Goal: Transaction & Acquisition: Purchase product/service

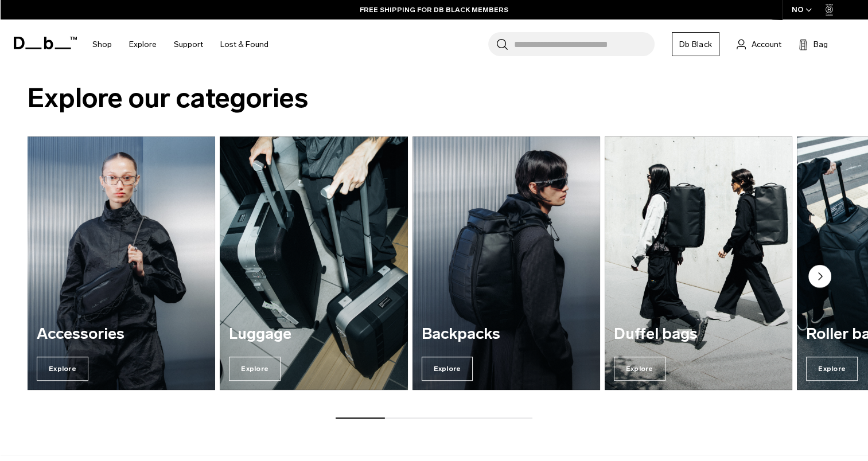
scroll to position [854, 0]
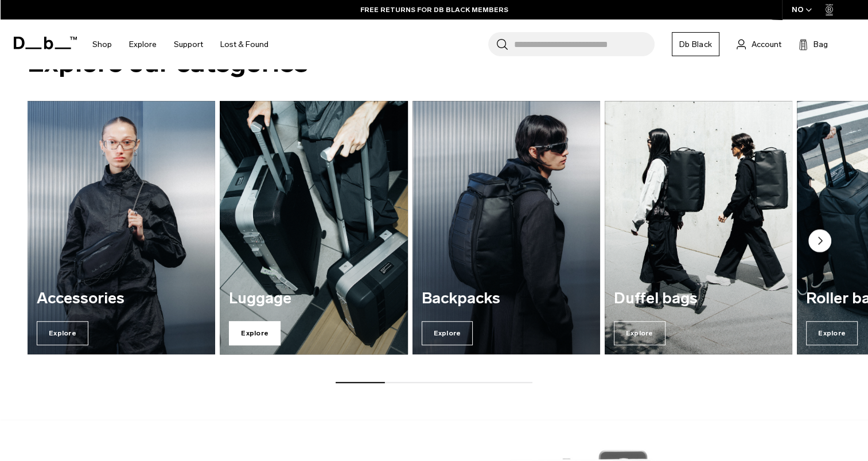
click at [257, 325] on span "Explore" at bounding box center [255, 333] width 52 height 24
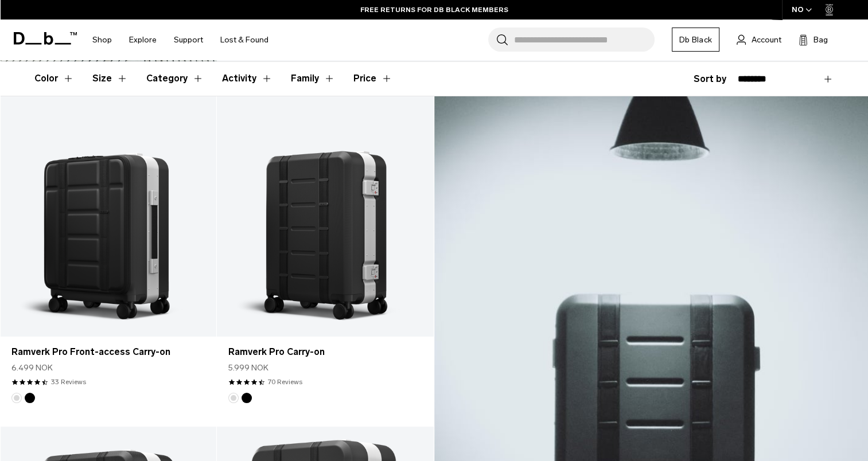
scroll to position [179, 0]
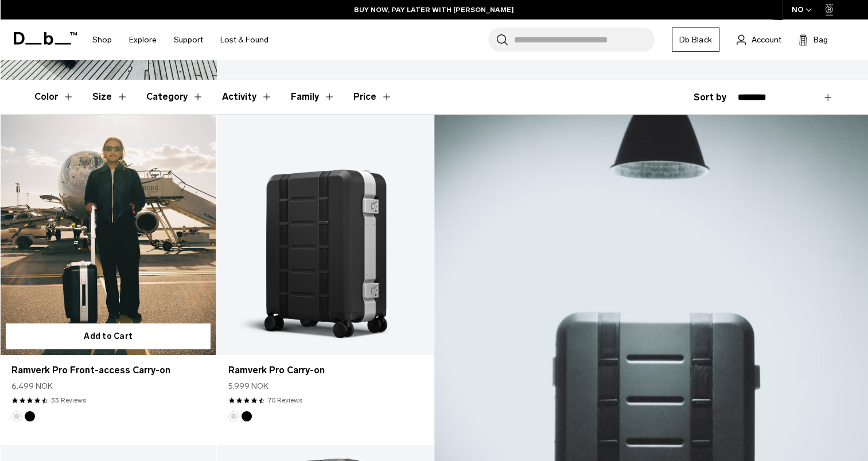
click at [138, 265] on link "Ramverk Pro Front-access Carry-on" at bounding box center [108, 235] width 216 height 240
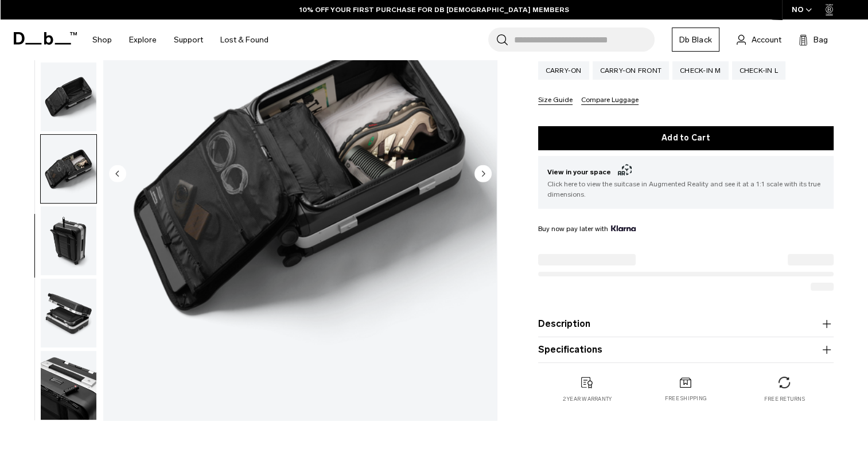
scroll to position [123, 0]
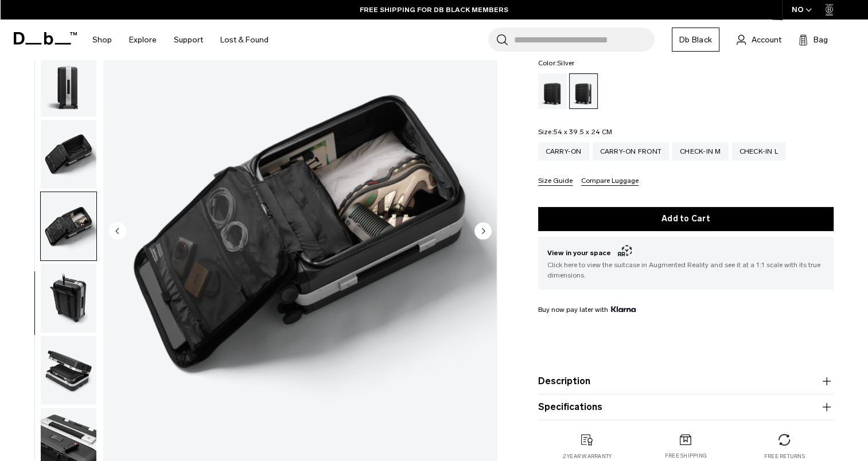
click at [481, 231] on circle "Next slide" at bounding box center [483, 230] width 17 height 17
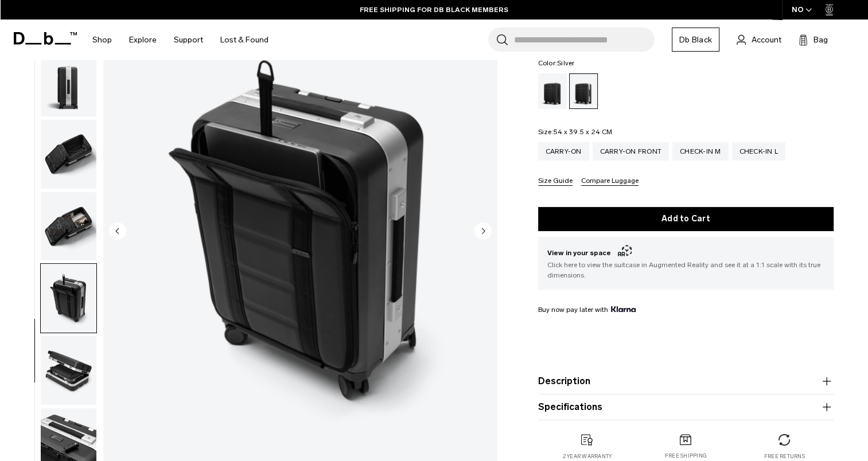
click at [481, 231] on circle "Next slide" at bounding box center [483, 230] width 17 height 17
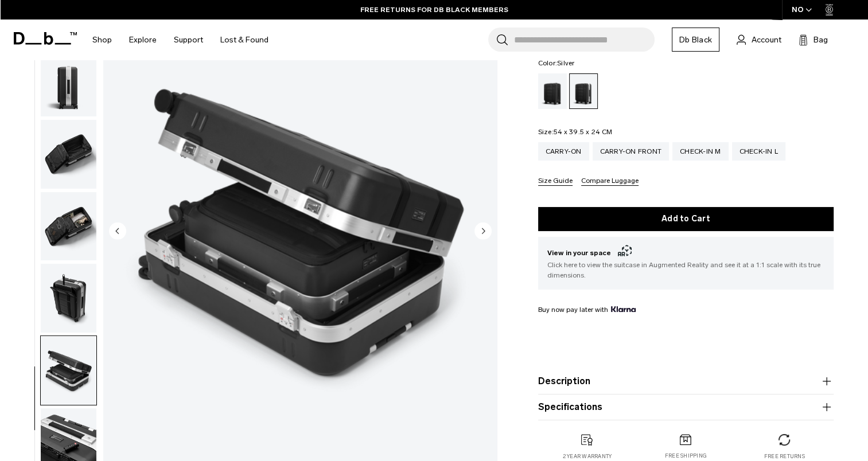
click at [481, 231] on circle "Next slide" at bounding box center [483, 230] width 17 height 17
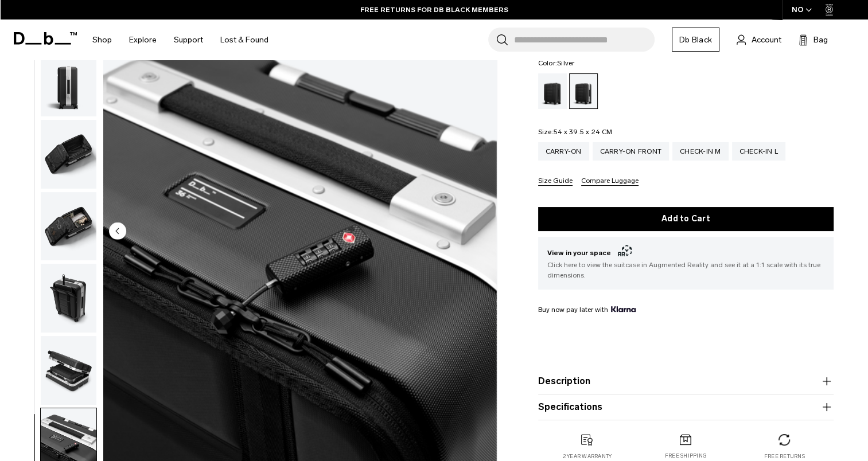
click at [115, 232] on circle "Previous slide" at bounding box center [117, 230] width 17 height 17
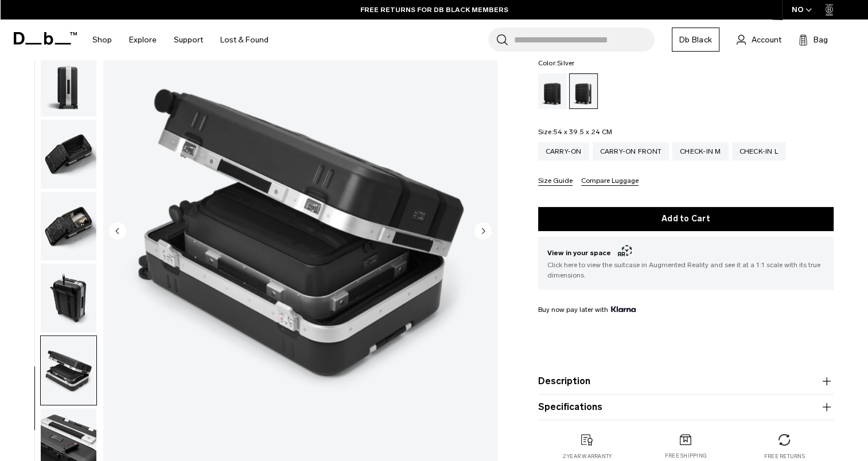
click at [115, 232] on circle "Previous slide" at bounding box center [117, 230] width 17 height 17
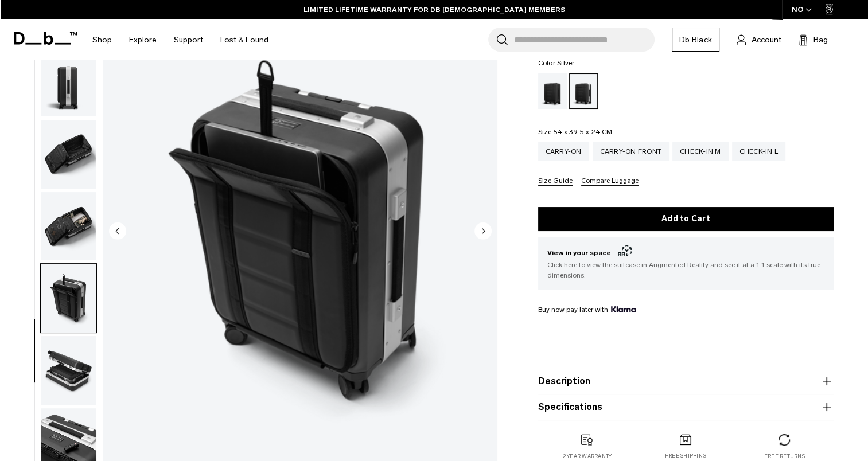
click at [115, 232] on circle "Previous slide" at bounding box center [117, 230] width 17 height 17
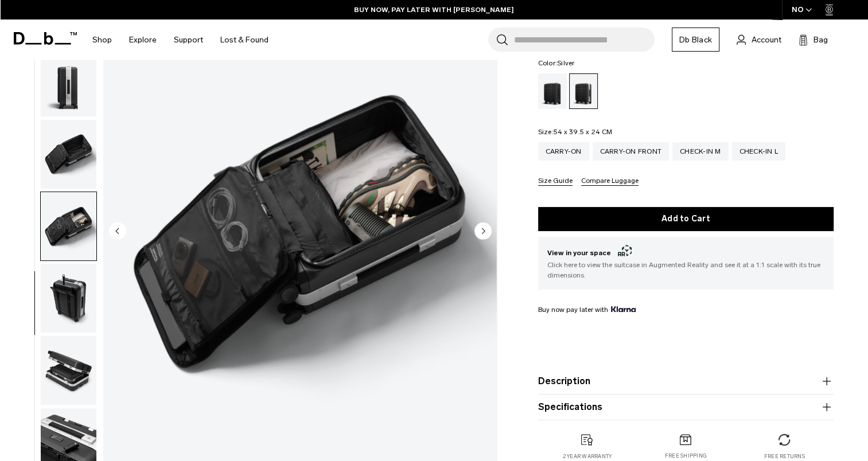
click at [115, 232] on circle "Previous slide" at bounding box center [117, 230] width 17 height 17
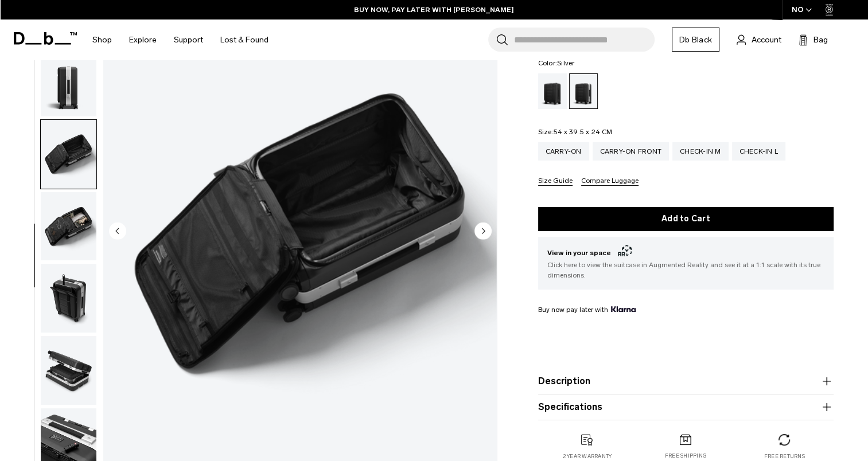
click at [115, 232] on circle "Previous slide" at bounding box center [117, 230] width 17 height 17
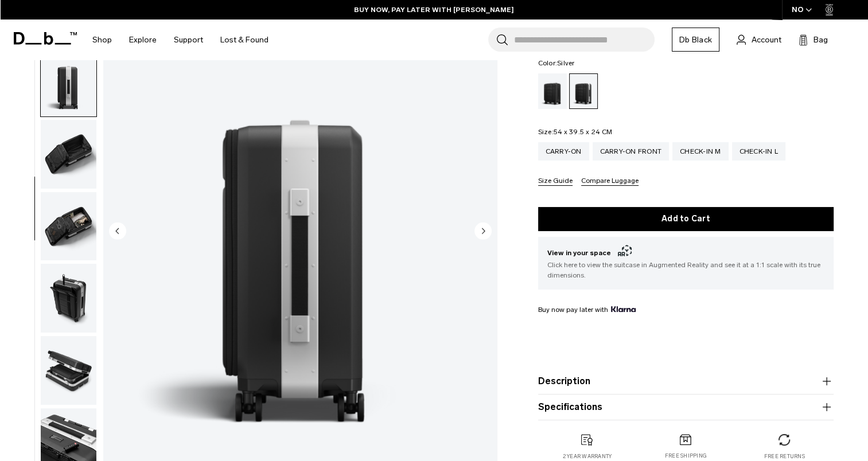
click at [481, 228] on circle "Next slide" at bounding box center [483, 230] width 17 height 17
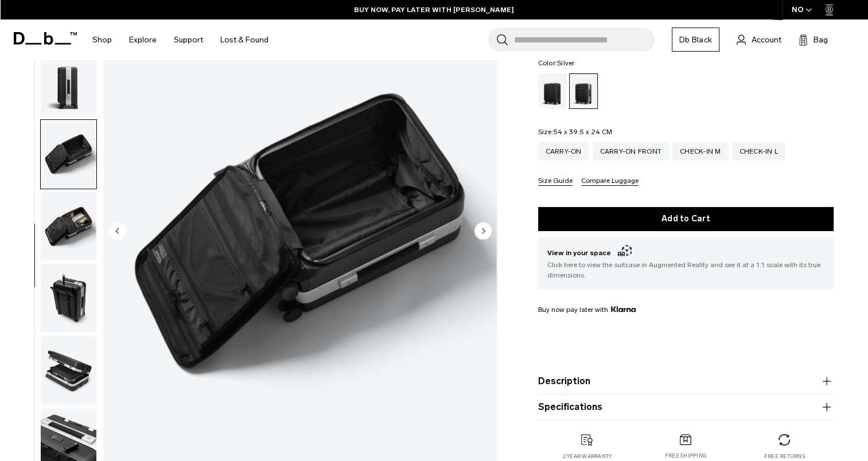
click at [481, 228] on circle "Next slide" at bounding box center [483, 230] width 17 height 17
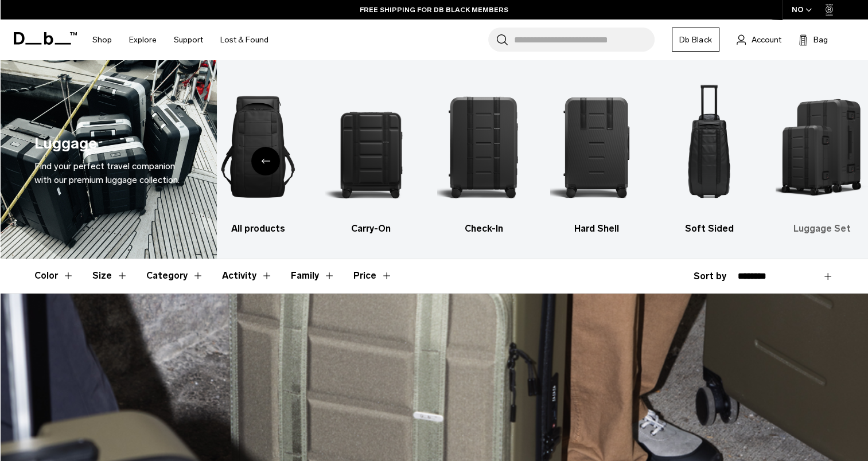
click at [833, 197] on img "6 / 6" at bounding box center [822, 146] width 93 height 139
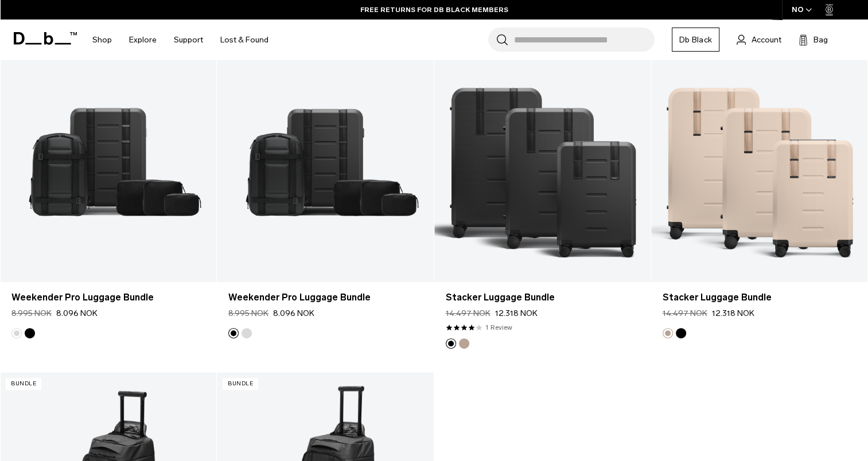
scroll to position [544, 0]
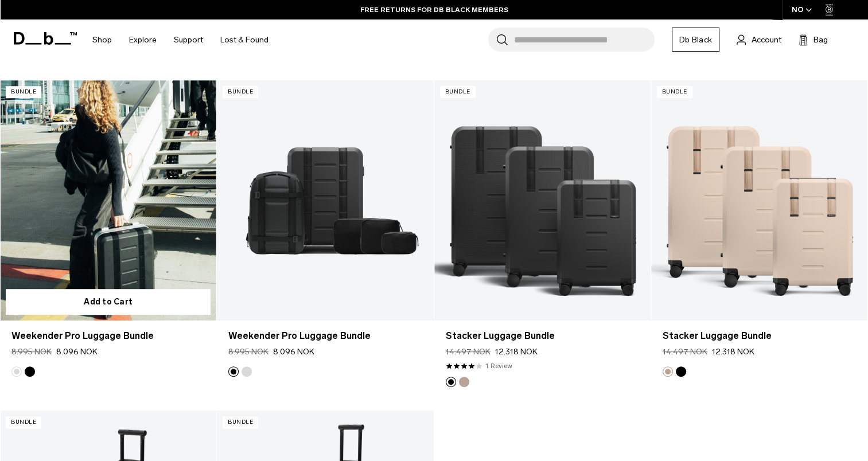
click at [121, 197] on link "Weekender Pro Luggage Bundle" at bounding box center [108, 200] width 216 height 240
click at [123, 337] on link "Weekender Pro Luggage Bundle" at bounding box center [107, 336] width 193 height 14
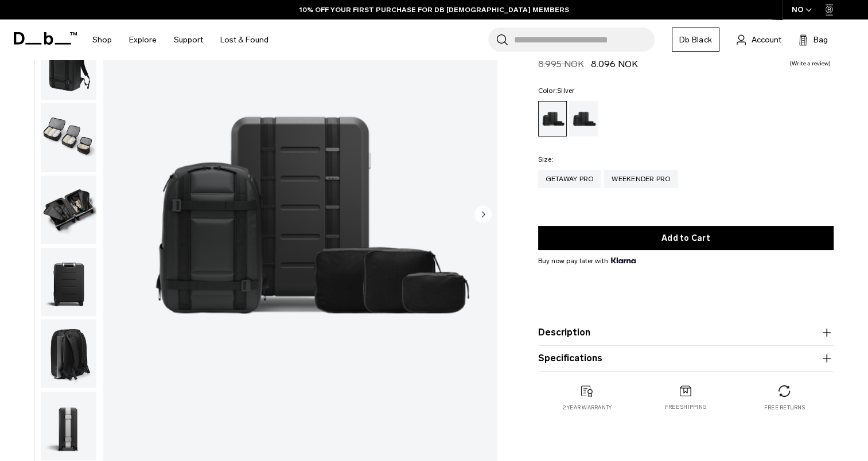
scroll to position [160, 0]
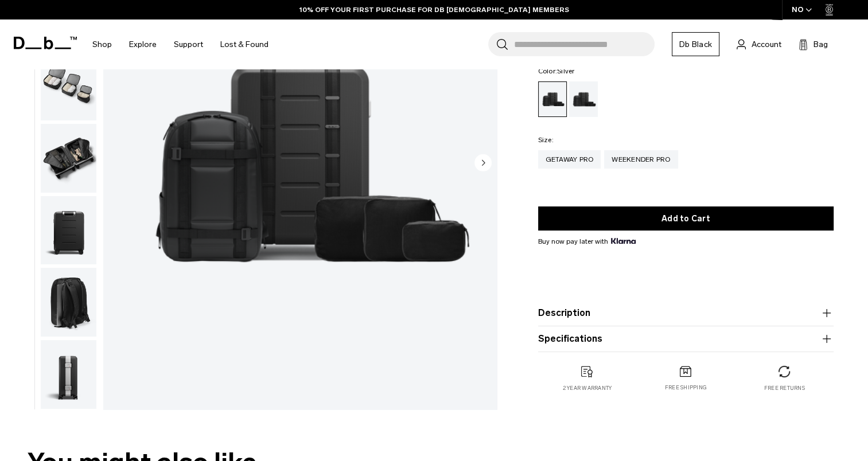
click at [60, 317] on img "button" at bounding box center [69, 302] width 56 height 69
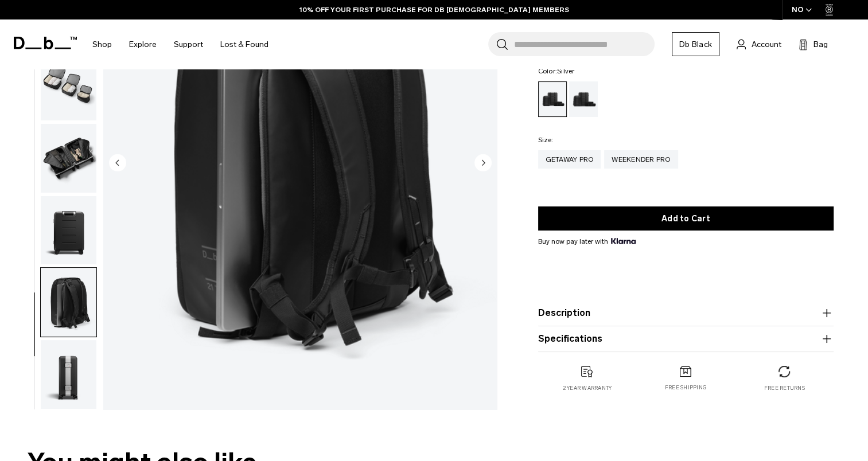
click at [64, 374] on img "button" at bounding box center [69, 374] width 56 height 69
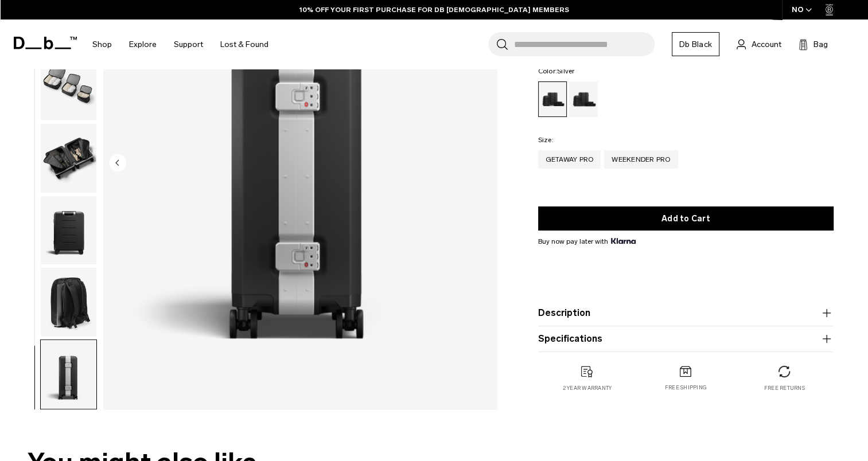
click at [63, 317] on img "button" at bounding box center [69, 302] width 56 height 69
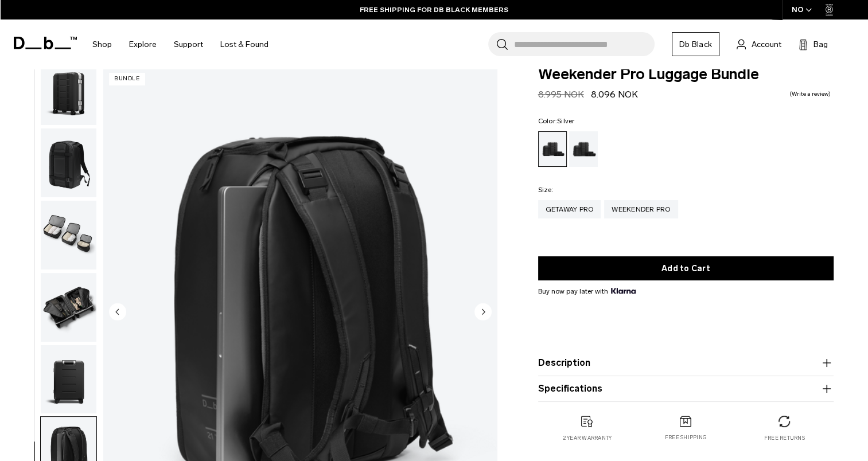
scroll to position [0, 0]
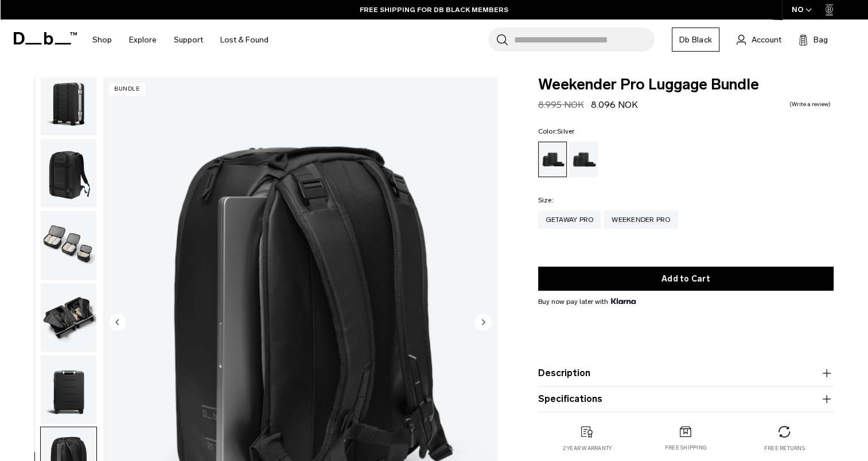
click at [70, 236] on img "button" at bounding box center [69, 245] width 56 height 69
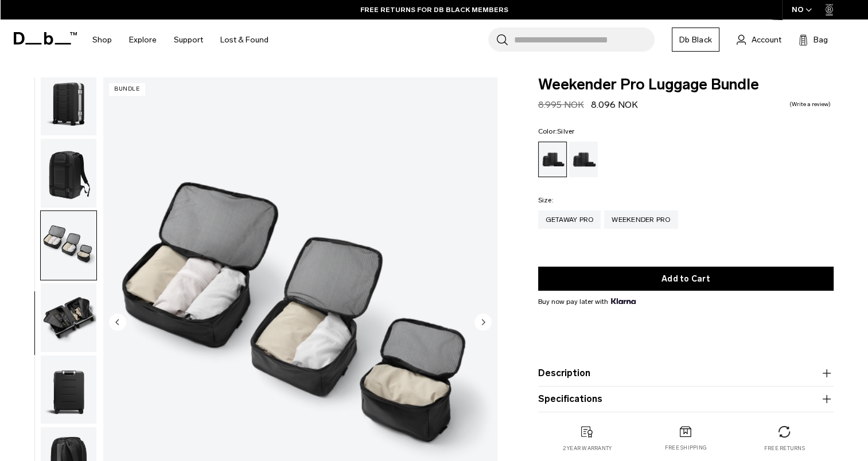
click at [70, 172] on img "button" at bounding box center [69, 173] width 56 height 69
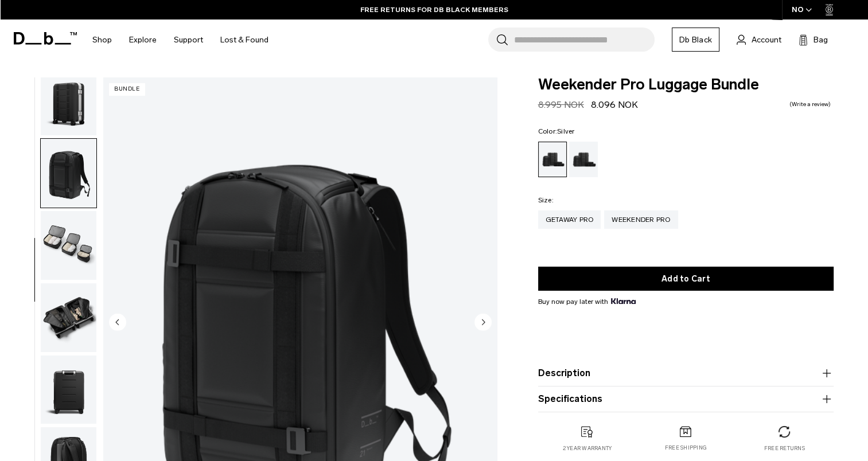
click at [64, 108] on img "button" at bounding box center [69, 101] width 56 height 69
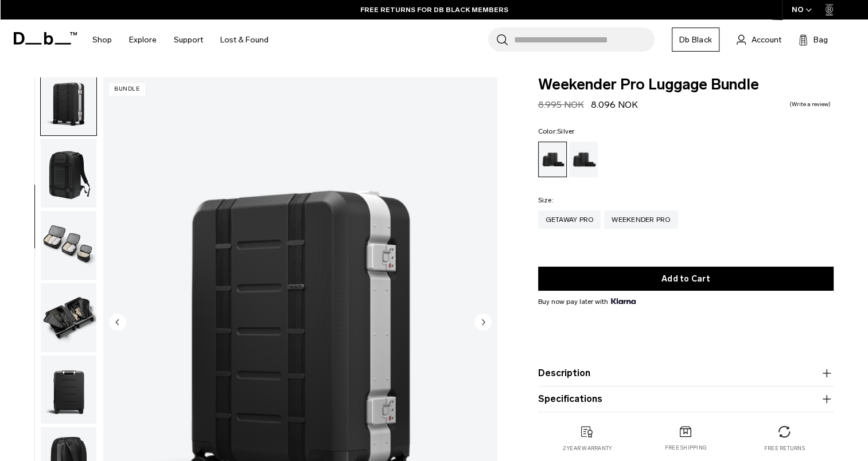
scroll to position [145, 0]
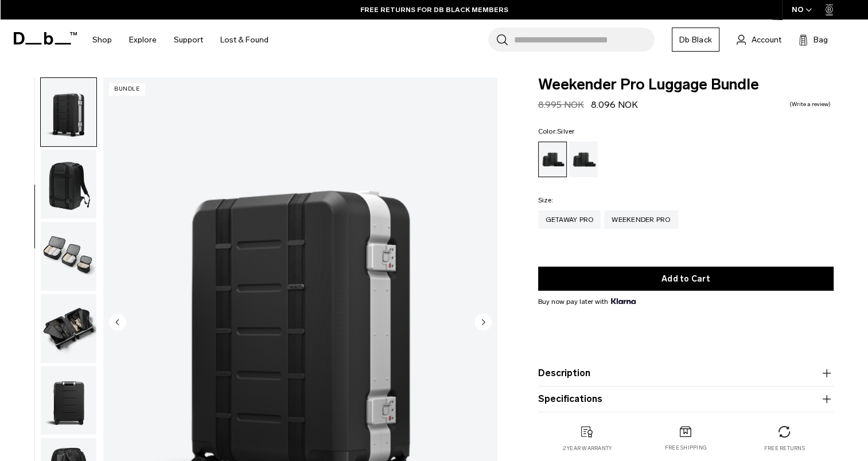
click at [56, 154] on img "button" at bounding box center [69, 184] width 56 height 69
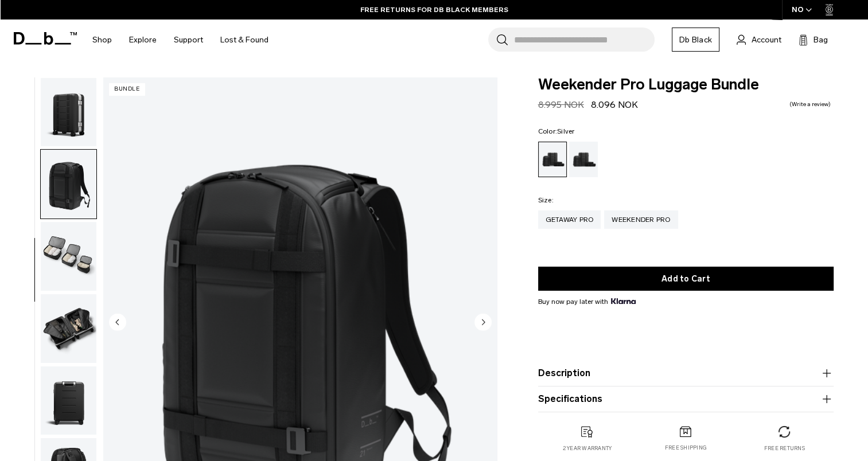
click at [57, 171] on img "button" at bounding box center [69, 184] width 56 height 69
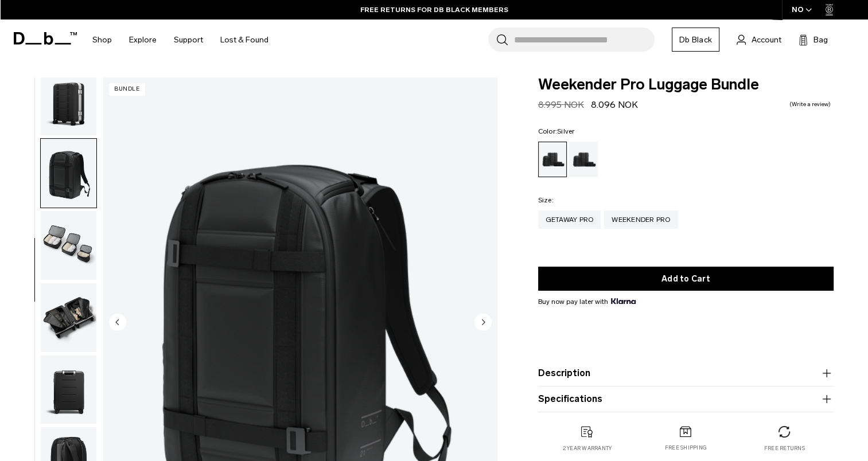
click at [63, 202] on img "button" at bounding box center [69, 173] width 56 height 69
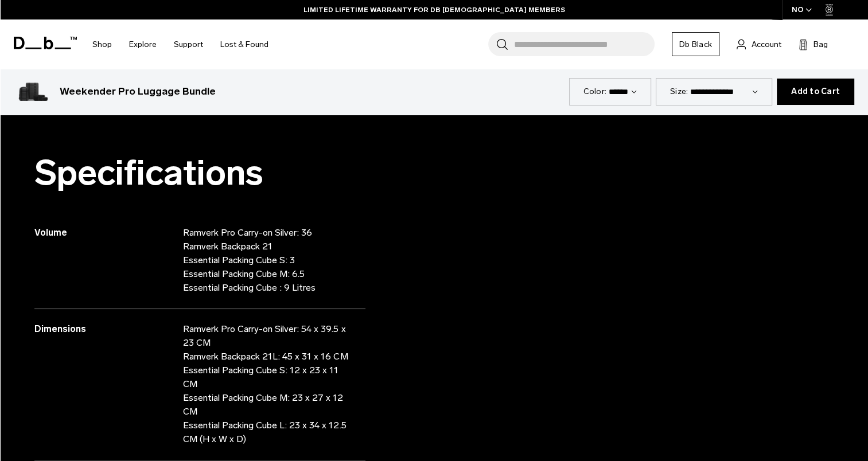
scroll to position [943, 0]
